Goal: Task Accomplishment & Management: Manage account settings

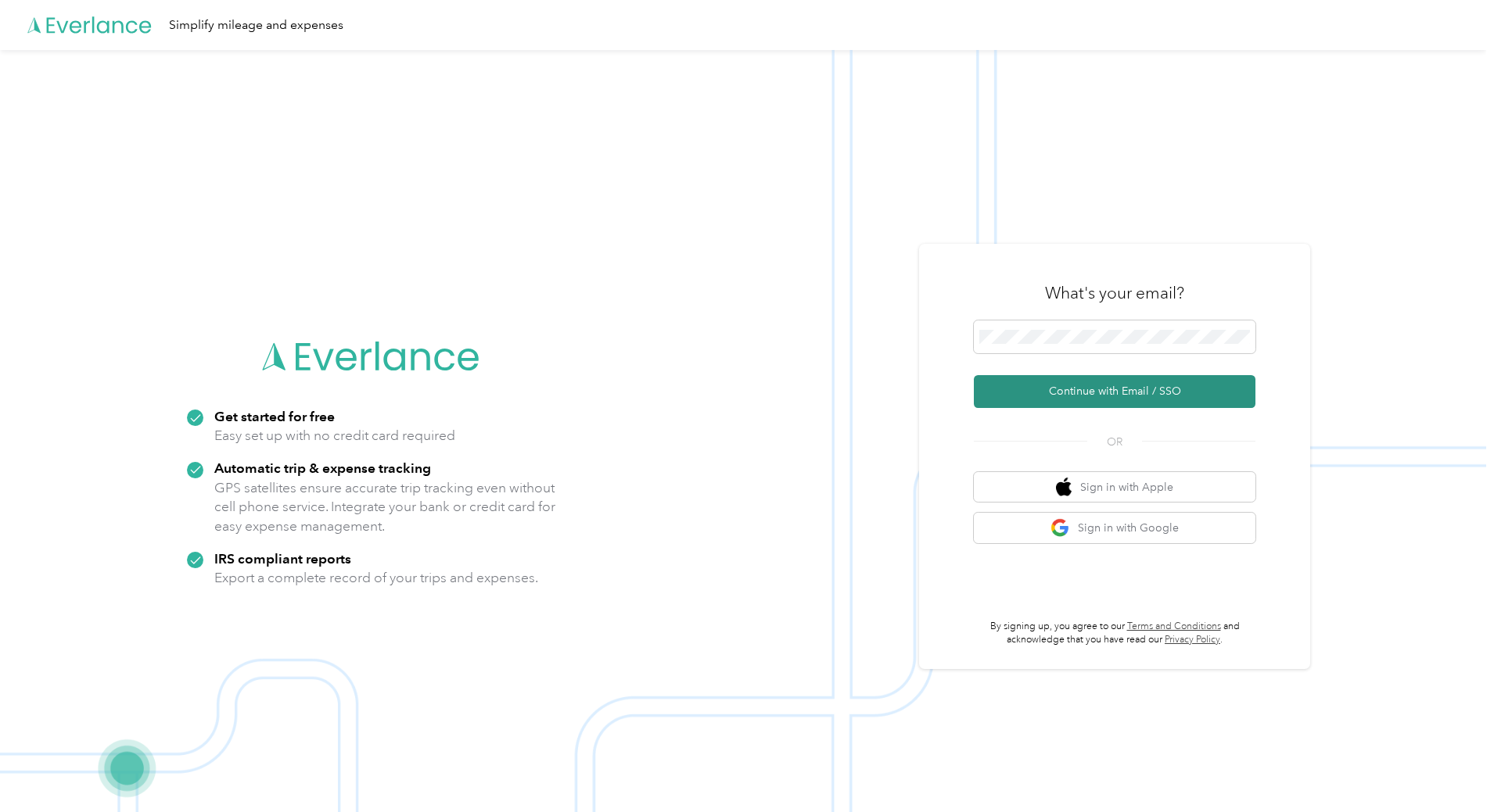
click at [1095, 401] on button "Continue with Email / SSO" at bounding box center [1114, 391] width 282 height 33
click at [1099, 377] on button "Continue with Email / SSO" at bounding box center [1114, 391] width 282 height 33
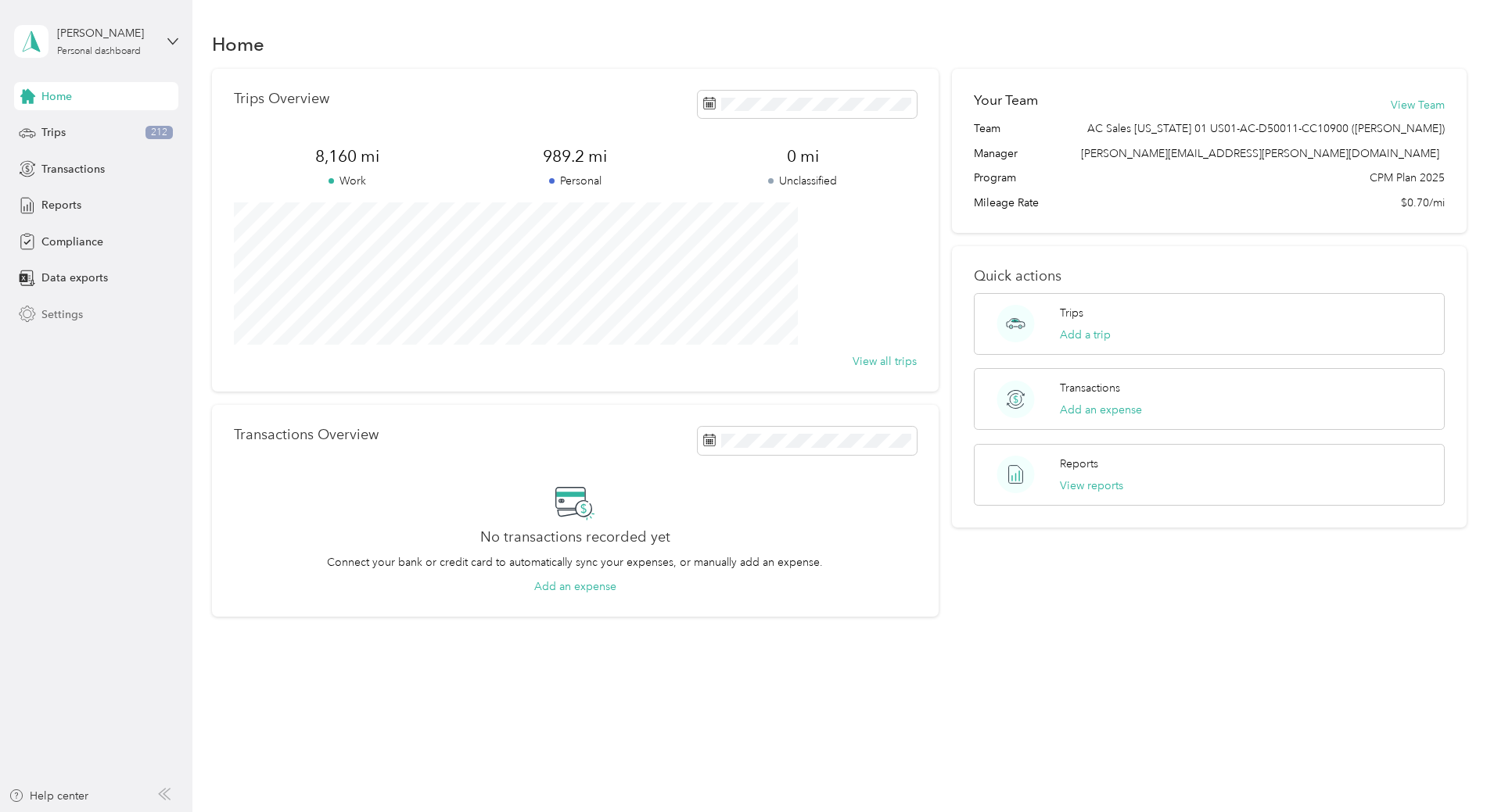
click at [62, 308] on span "Settings" at bounding box center [62, 314] width 42 height 17
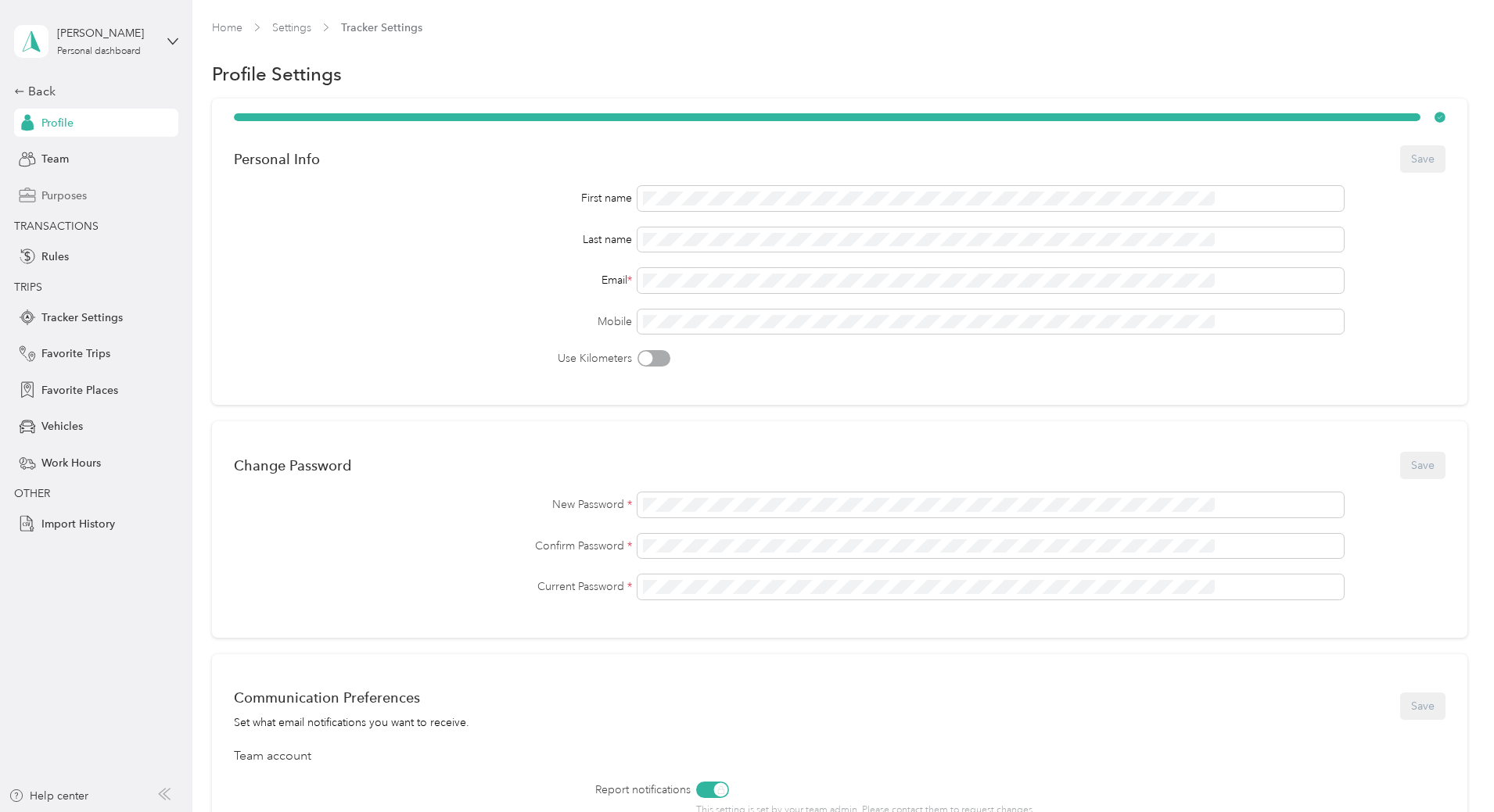
click at [70, 191] on span "Purposes" at bounding box center [64, 195] width 46 height 17
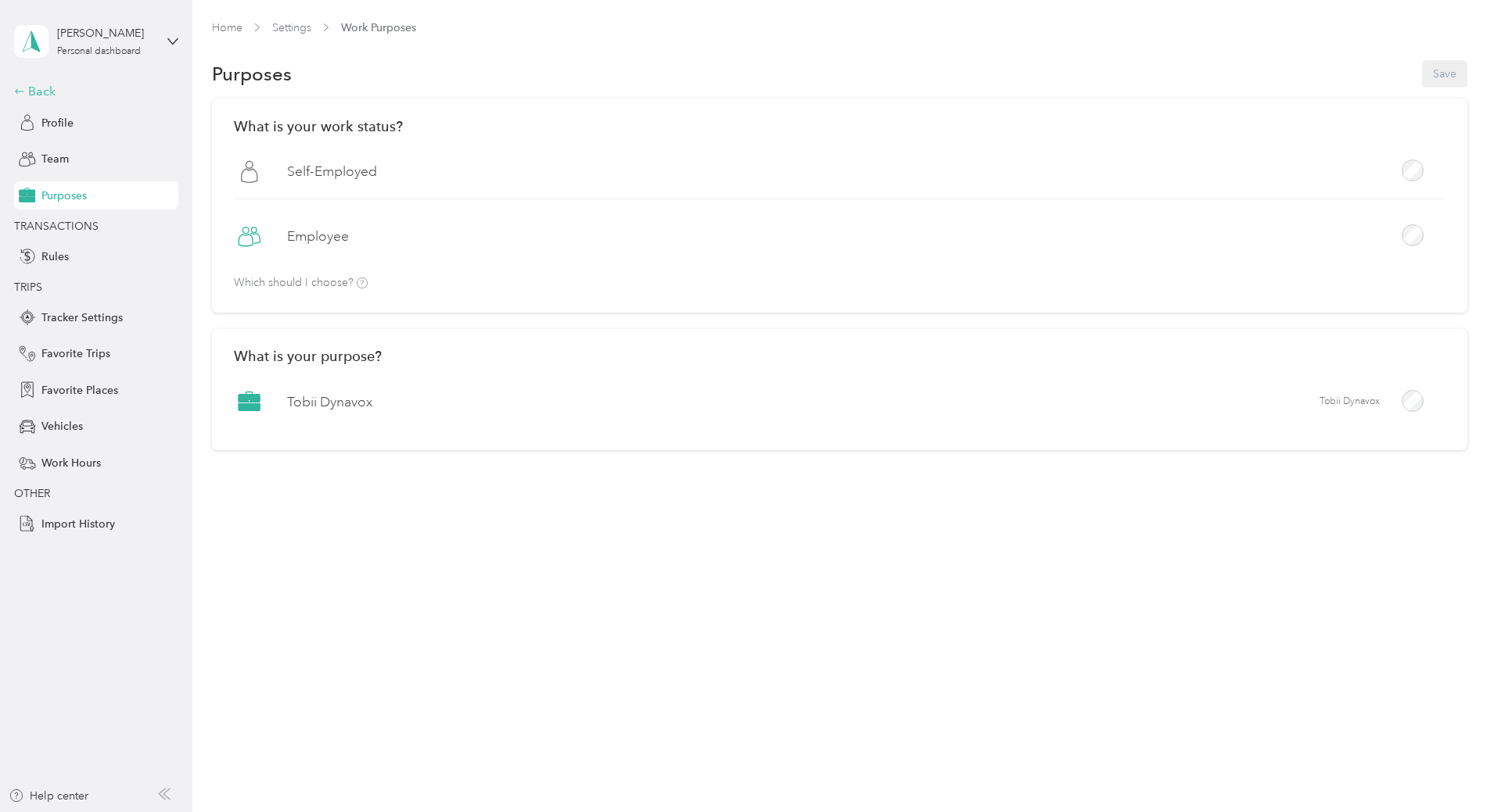
click at [38, 87] on div "Back" at bounding box center [92, 91] width 157 height 19
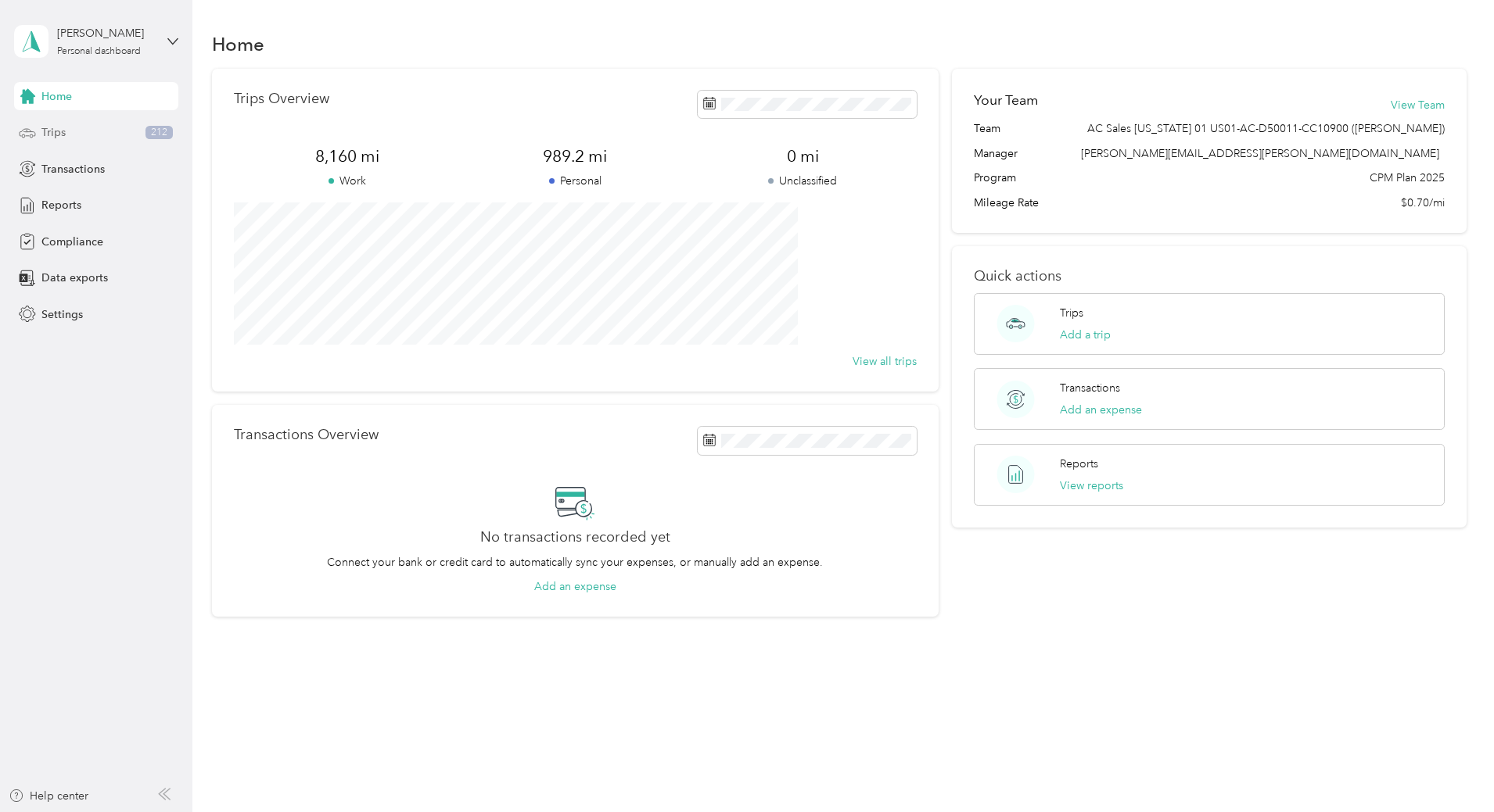
click at [59, 134] on span "Trips" at bounding box center [54, 132] width 24 height 17
